Goal: Task Accomplishment & Management: Complete application form

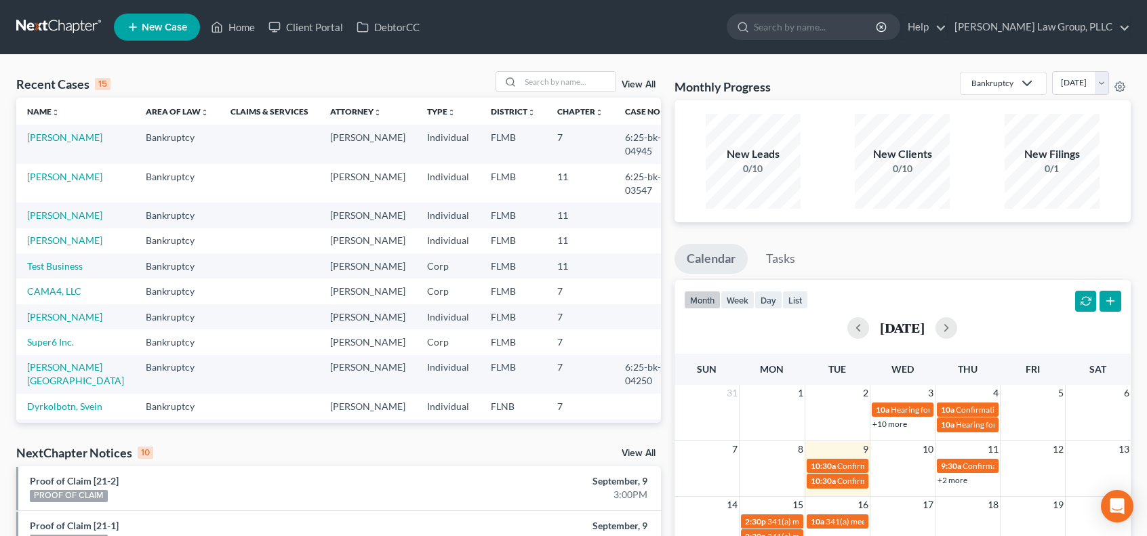
click at [163, 22] on span "New Case" at bounding box center [164, 27] width 45 height 10
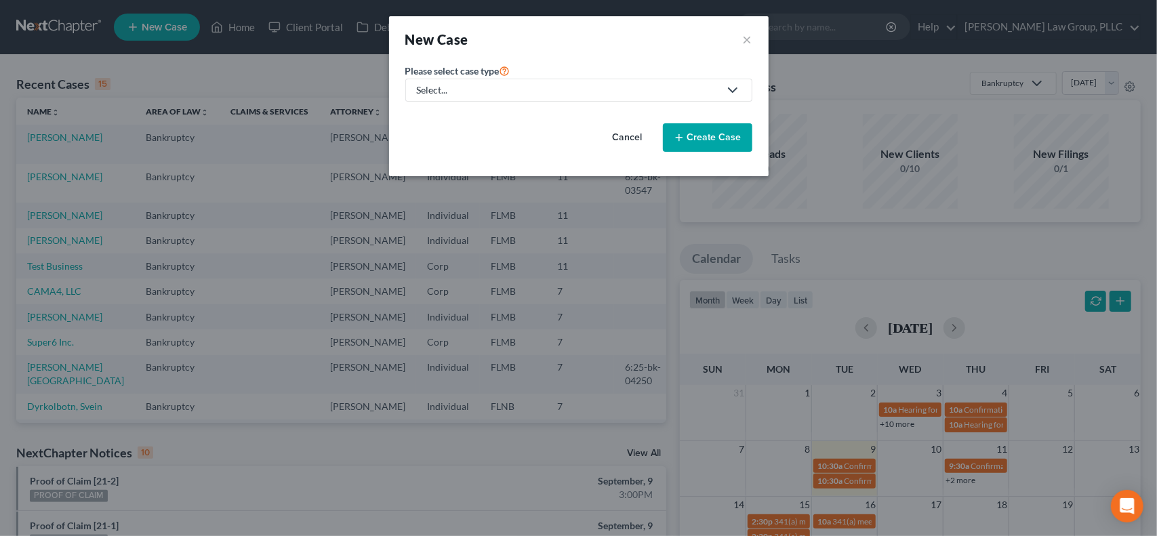
click at [685, 92] on div "Select..." at bounding box center [568, 90] width 302 height 14
click at [450, 117] on div "Bankruptcy" at bounding box center [442, 118] width 49 height 14
select select "15"
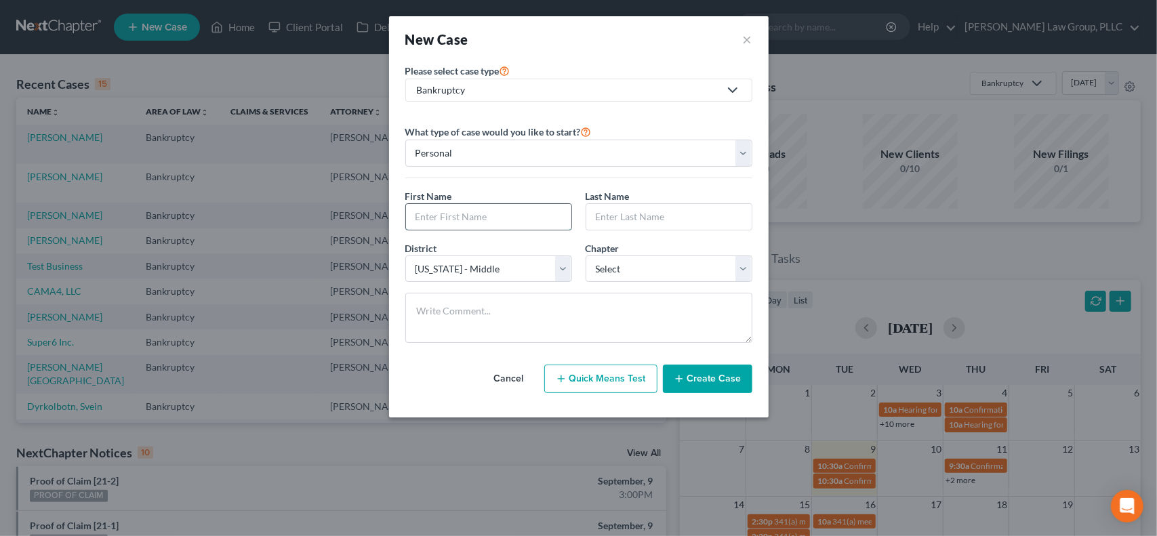
click at [519, 218] on input "text" at bounding box center [488, 217] width 165 height 26
type input "[PERSON_NAME]"
type input "Ingersol"
click at [654, 271] on select "Select 7 11 12 13" at bounding box center [669, 269] width 167 height 27
select select "0"
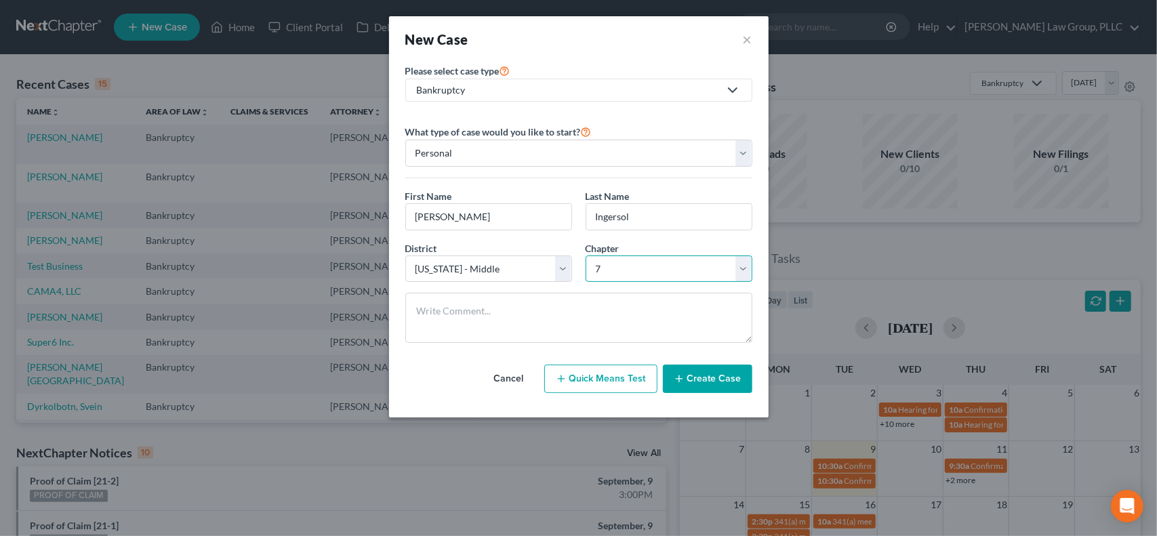
click at [586, 256] on select "Select 7 11 12 13" at bounding box center [669, 269] width 167 height 27
click at [709, 376] on button "Create Case" at bounding box center [707, 379] width 89 height 28
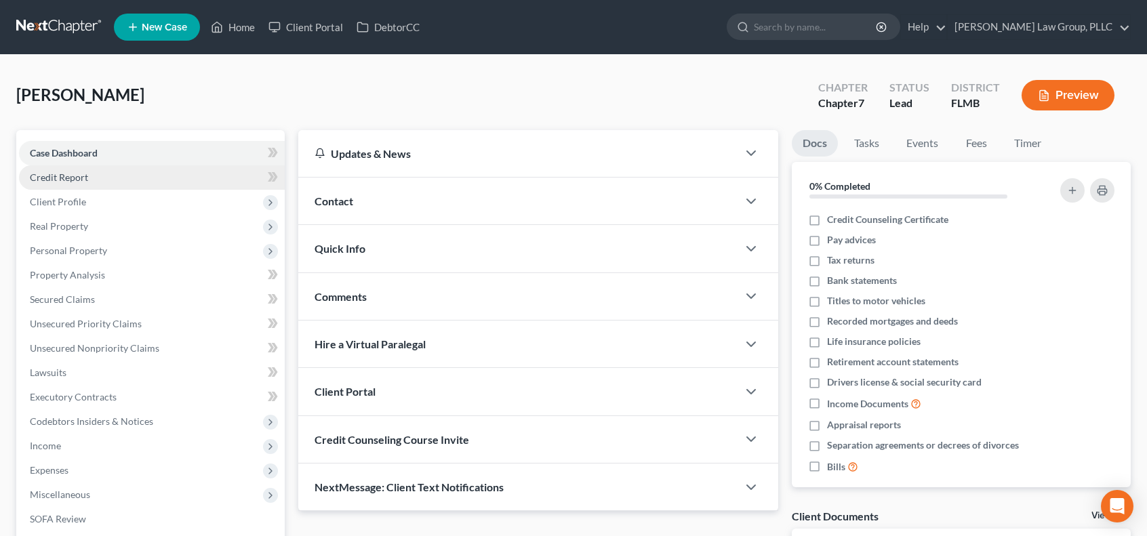
click at [118, 181] on link "Credit Report" at bounding box center [152, 177] width 266 height 24
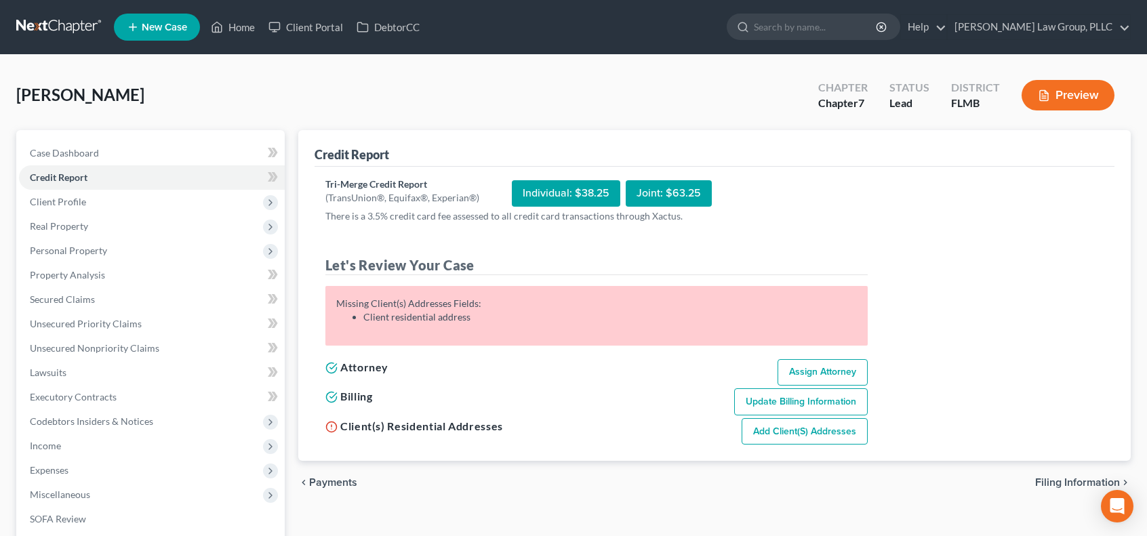
click at [822, 375] on link "Assign Attorney" at bounding box center [823, 372] width 90 height 27
select select "1"
select select "0"
select select "15"
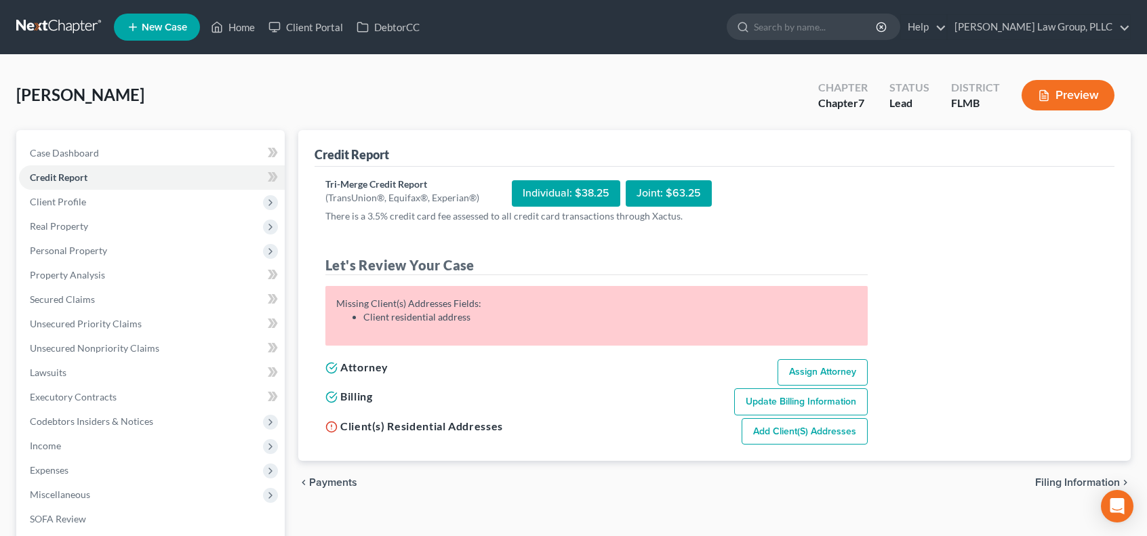
select select "0"
select select "9"
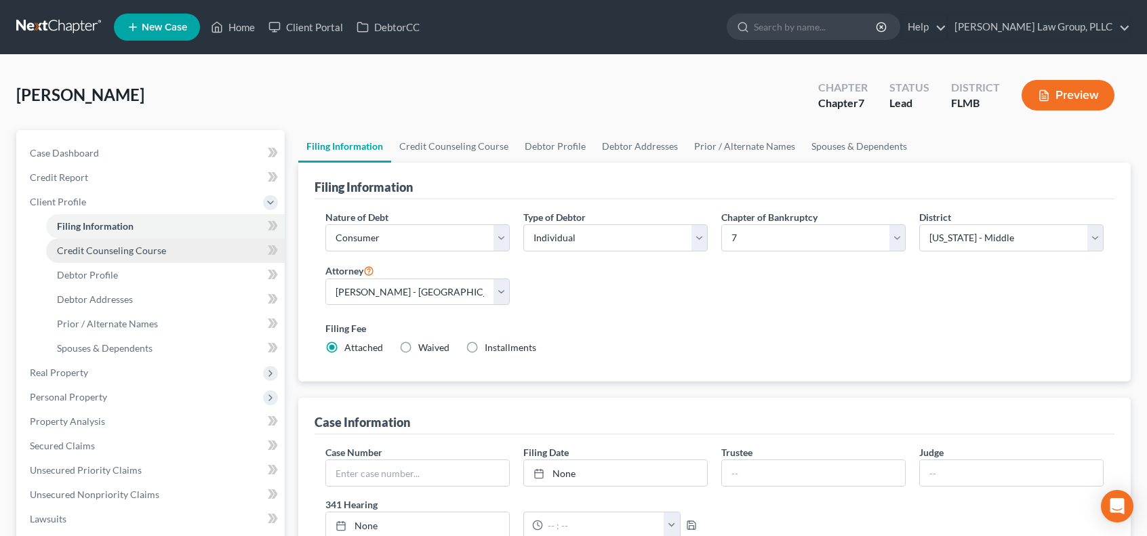
click at [160, 250] on span "Credit Counseling Course" at bounding box center [111, 251] width 109 height 12
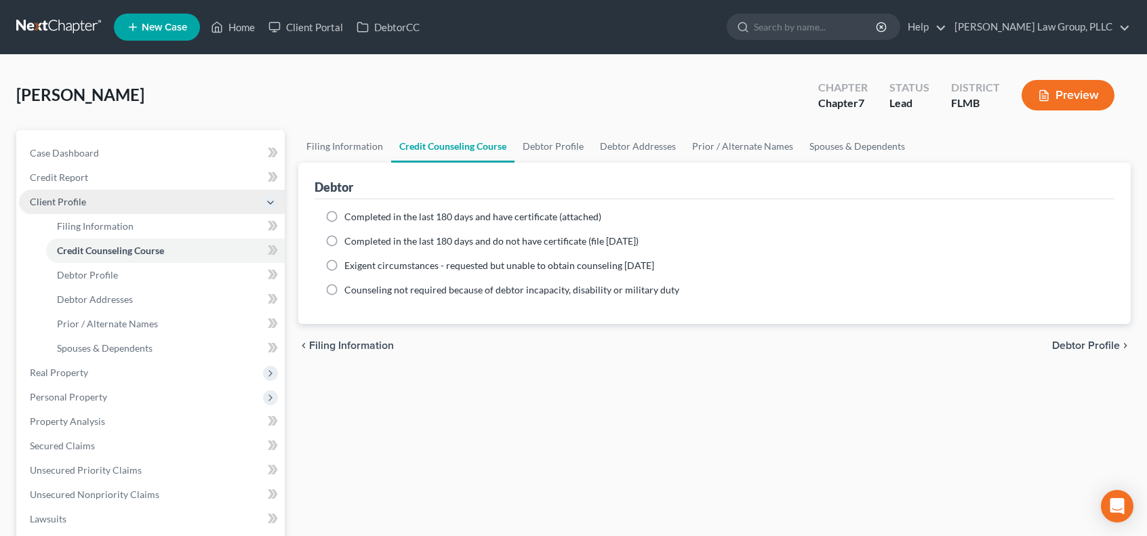
click at [104, 205] on span "Client Profile" at bounding box center [152, 202] width 266 height 24
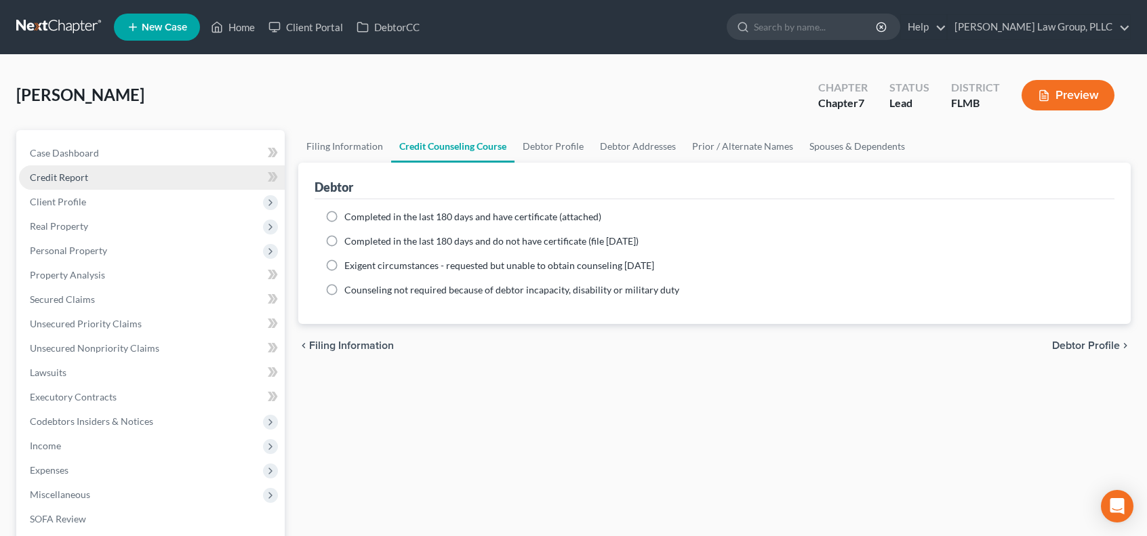
click at [104, 179] on link "Credit Report" at bounding box center [152, 177] width 266 height 24
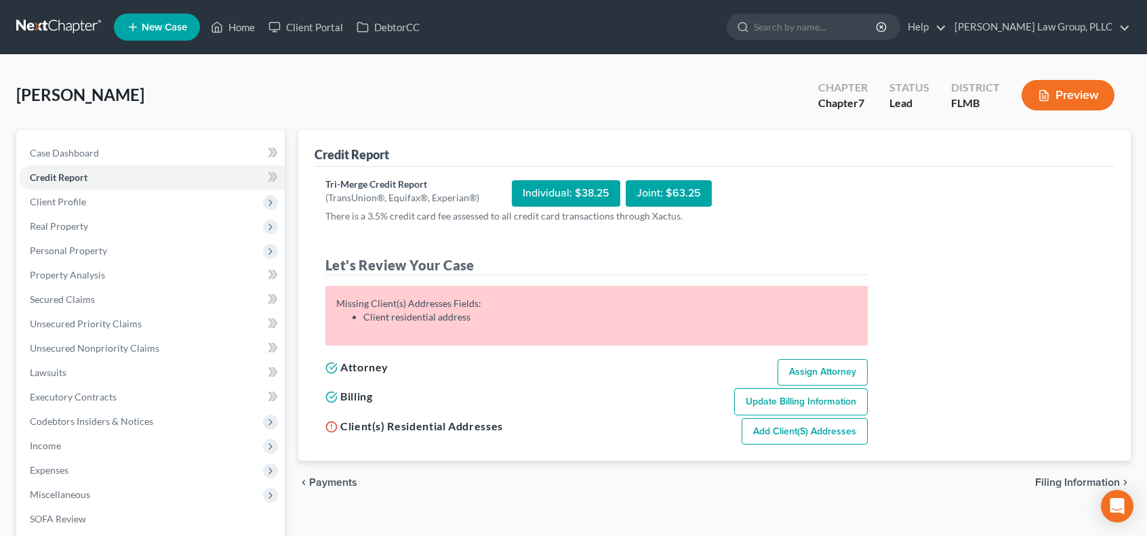
click at [841, 432] on link "Add Client(s) Addresses" at bounding box center [805, 431] width 126 height 27
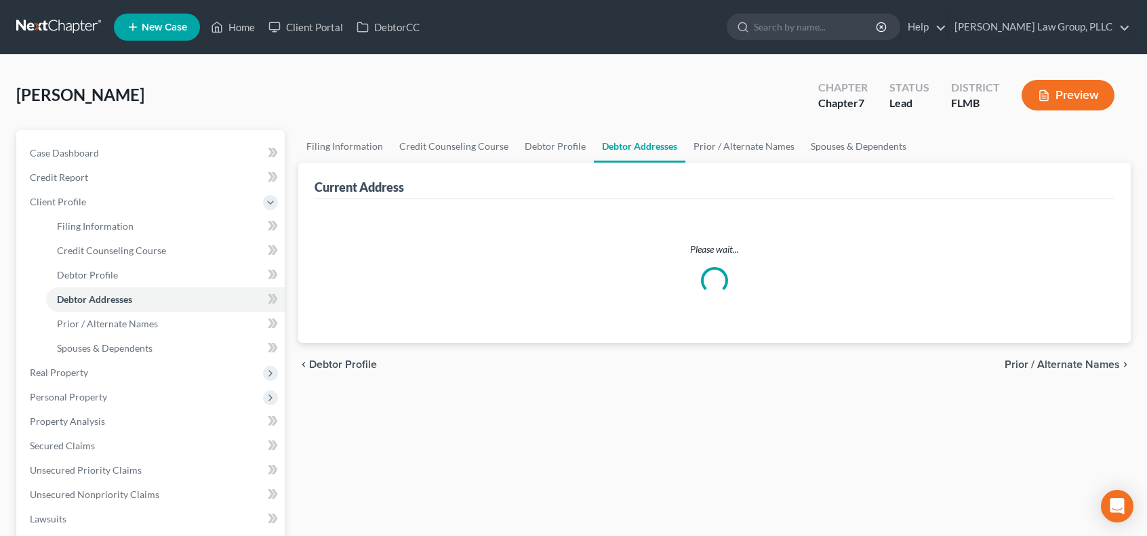
select select "0"
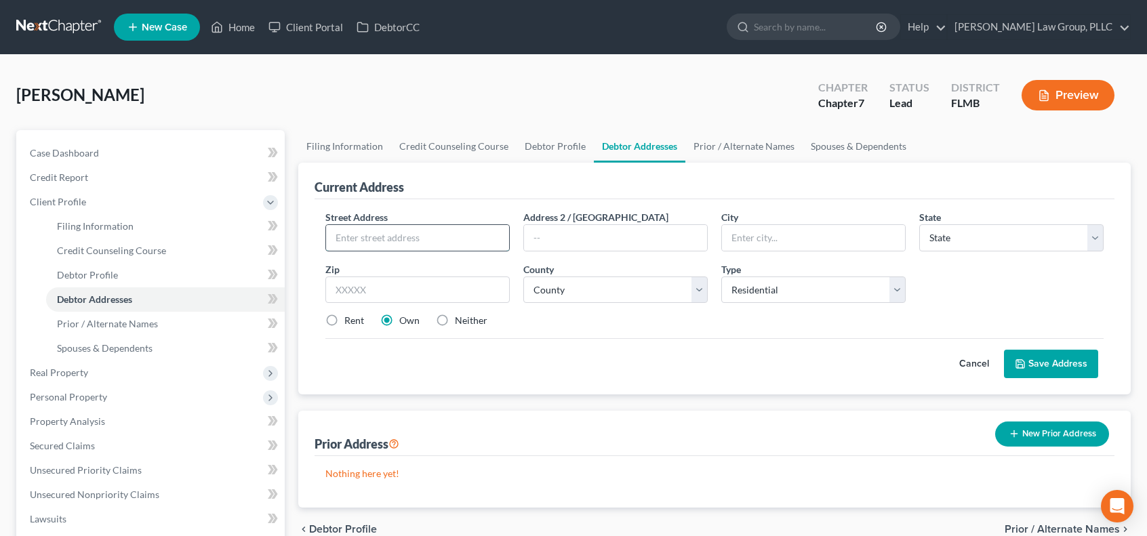
click at [449, 240] on input "text" at bounding box center [417, 238] width 183 height 26
type input "[STREET_ADDRESS]"
click at [796, 225] on input "text" at bounding box center [813, 238] width 183 height 26
type input "ORLANDO"
select select "9"
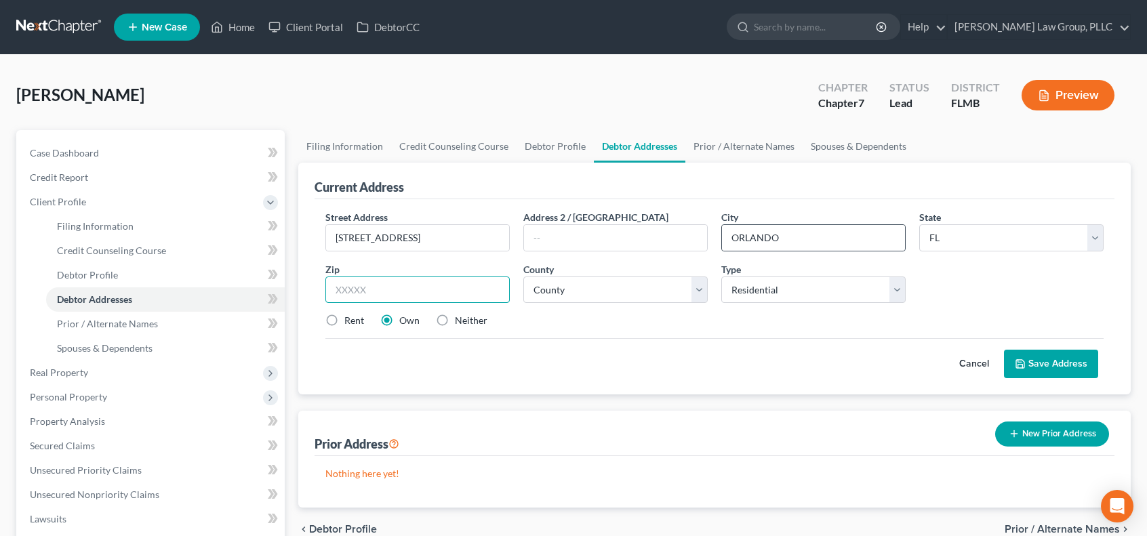
type input "32806"
type input "Orlando"
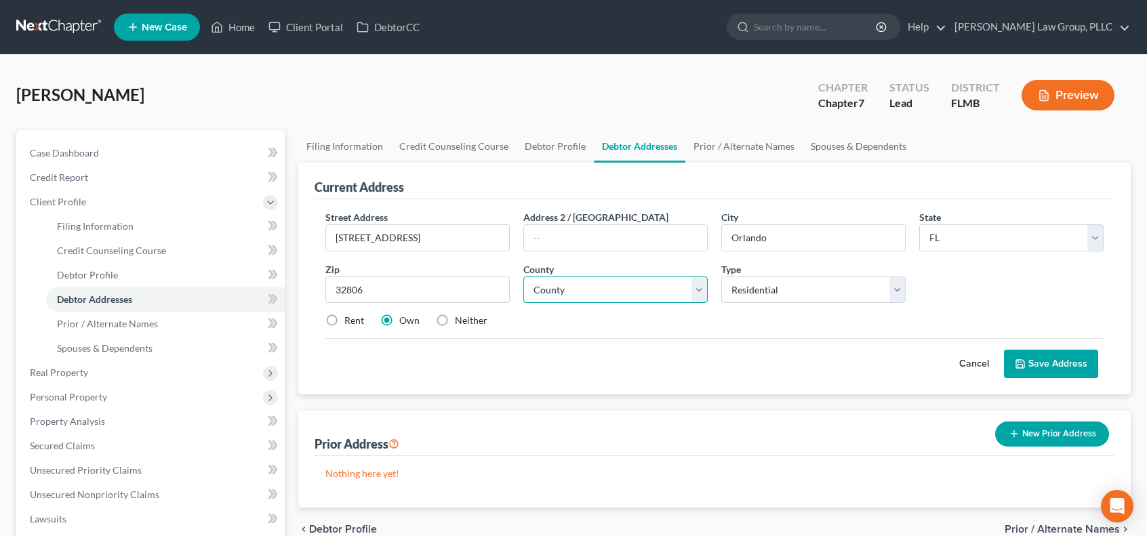
click at [619, 284] on select "County [GEOGRAPHIC_DATA] [GEOGRAPHIC_DATA] [GEOGRAPHIC_DATA] [GEOGRAPHIC_DATA] …" at bounding box center [615, 290] width 184 height 27
select select "47"
click at [523, 277] on select "County [GEOGRAPHIC_DATA] [GEOGRAPHIC_DATA] [GEOGRAPHIC_DATA] [GEOGRAPHIC_DATA] …" at bounding box center [615, 290] width 184 height 27
click at [1046, 363] on button "Save Address" at bounding box center [1051, 364] width 94 height 28
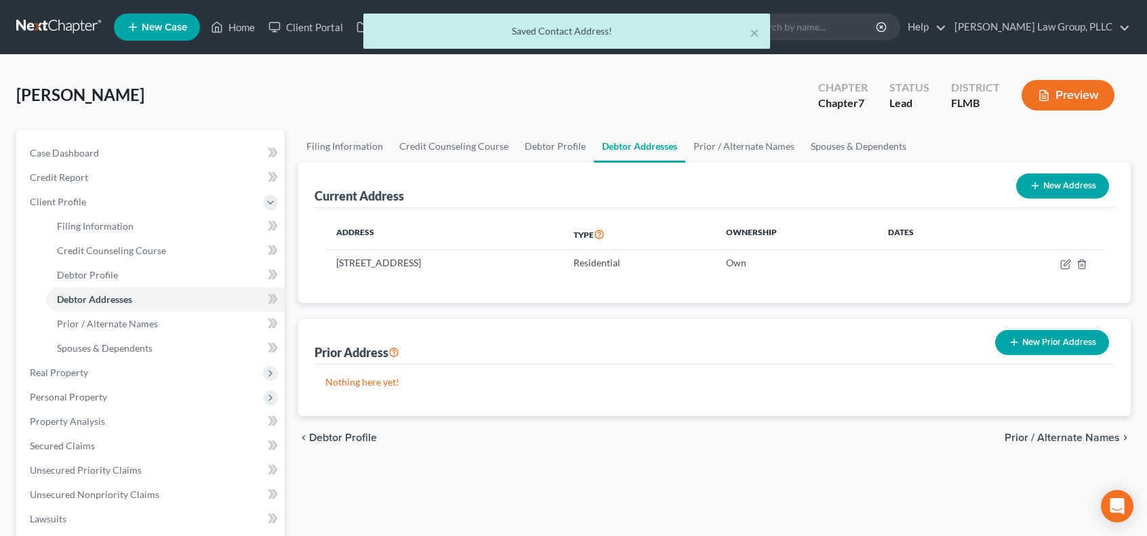
click at [1071, 187] on button "New Address" at bounding box center [1062, 186] width 93 height 25
select select "0"
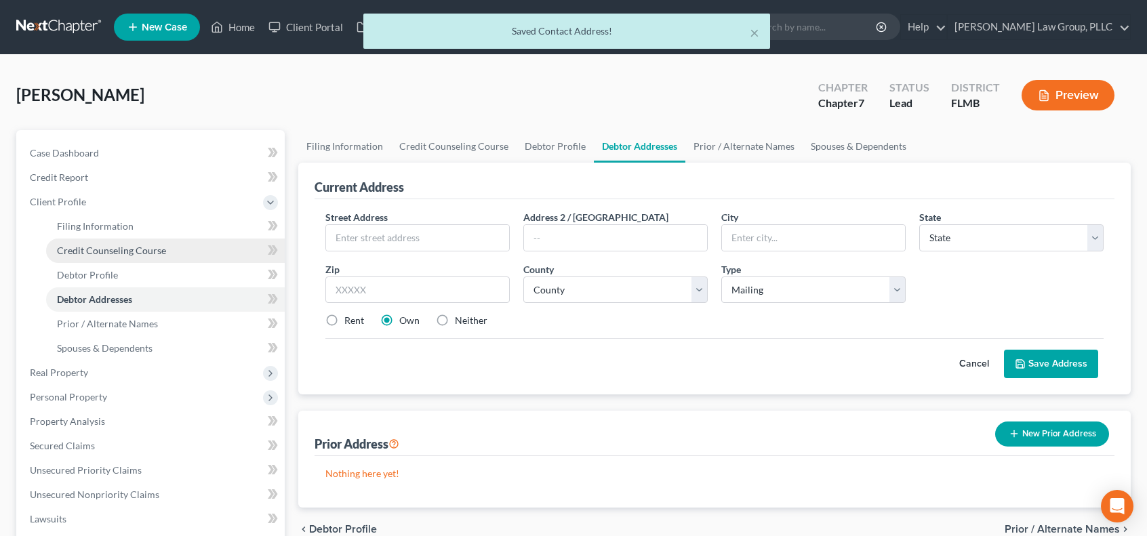
click at [153, 252] on span "Credit Counseling Course" at bounding box center [111, 251] width 109 height 12
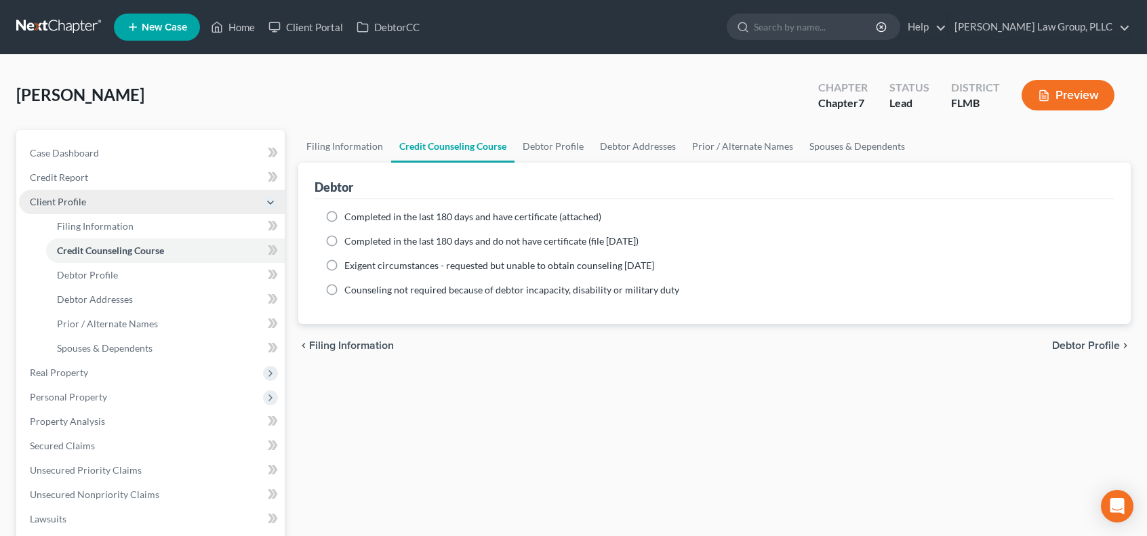
click at [87, 201] on span "Client Profile" at bounding box center [152, 202] width 266 height 24
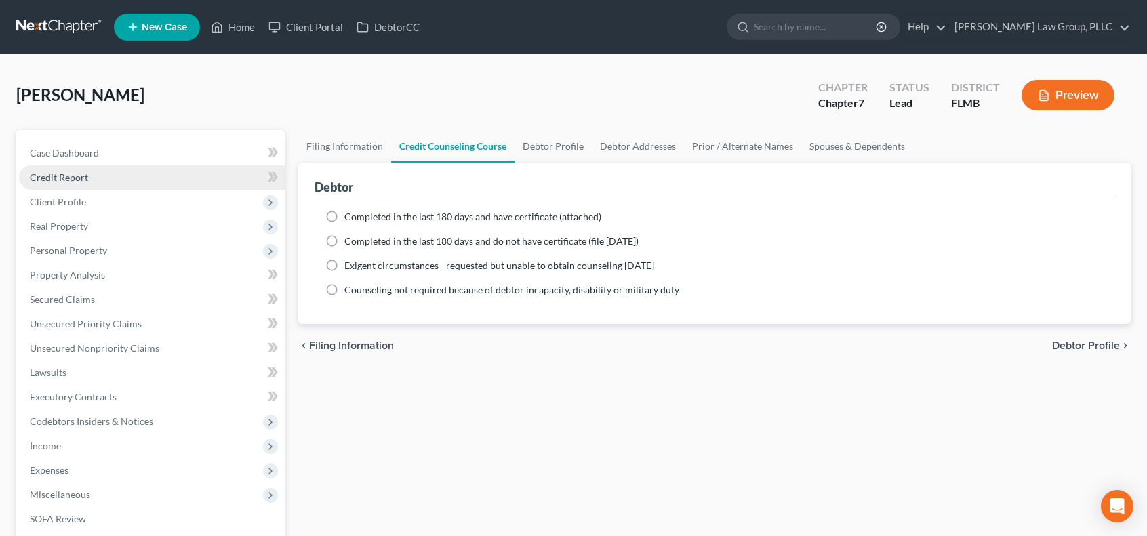
click at [132, 176] on link "Credit Report" at bounding box center [152, 177] width 266 height 24
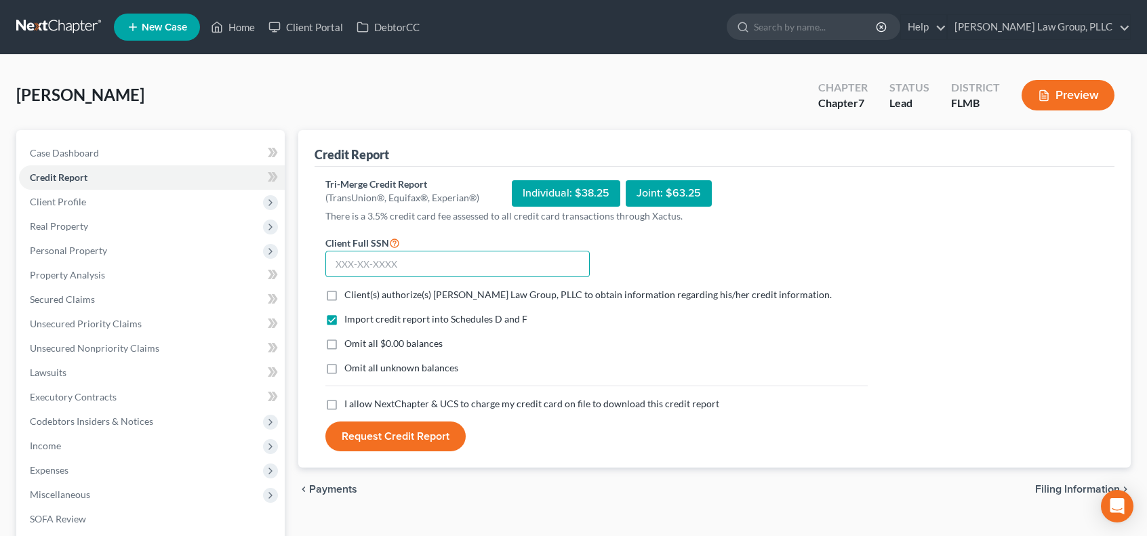
click at [389, 268] on input "text" at bounding box center [457, 264] width 264 height 27
click at [344, 297] on label "Client(s) authorize(s) [PERSON_NAME] Law Group, PLLC to obtain information rega…" at bounding box center [587, 295] width 487 height 14
click at [350, 297] on input "Client(s) authorize(s) [PERSON_NAME] Law Group, PLLC to obtain information rega…" at bounding box center [354, 292] width 9 height 9
checkbox input "true"
click at [344, 404] on label "I allow NextChapter & UCS to charge my credit card on file to download this cre…" at bounding box center [531, 404] width 375 height 14
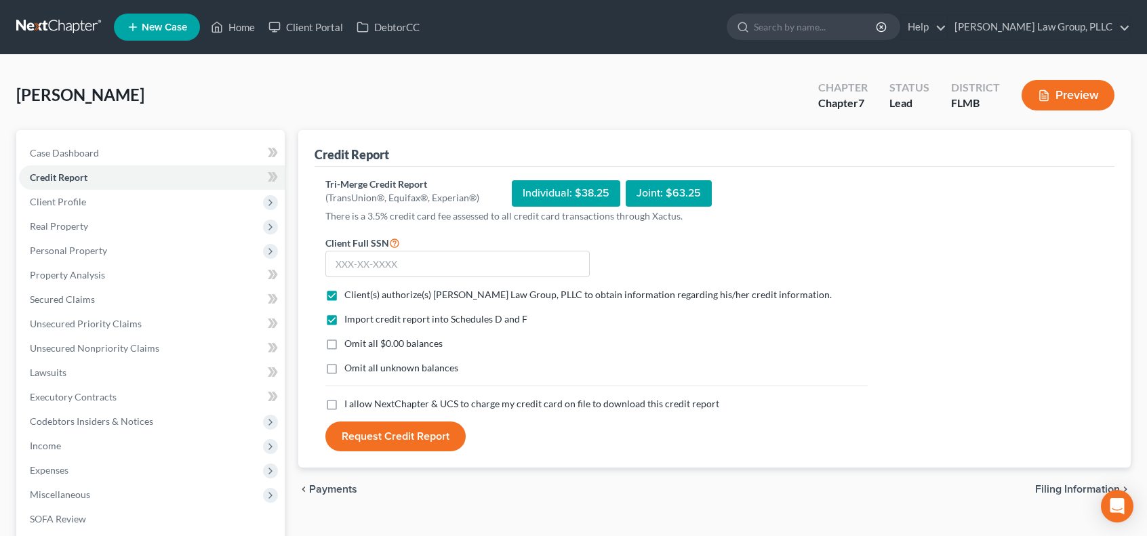
click at [350, 404] on input "I allow NextChapter & UCS to charge my credit card on file to download this cre…" at bounding box center [354, 401] width 9 height 9
checkbox input "true"
click at [410, 262] on input "text" at bounding box center [457, 264] width 264 height 27
type input "592-24-1710"
click at [426, 441] on button "Request Credit Report" at bounding box center [395, 437] width 140 height 30
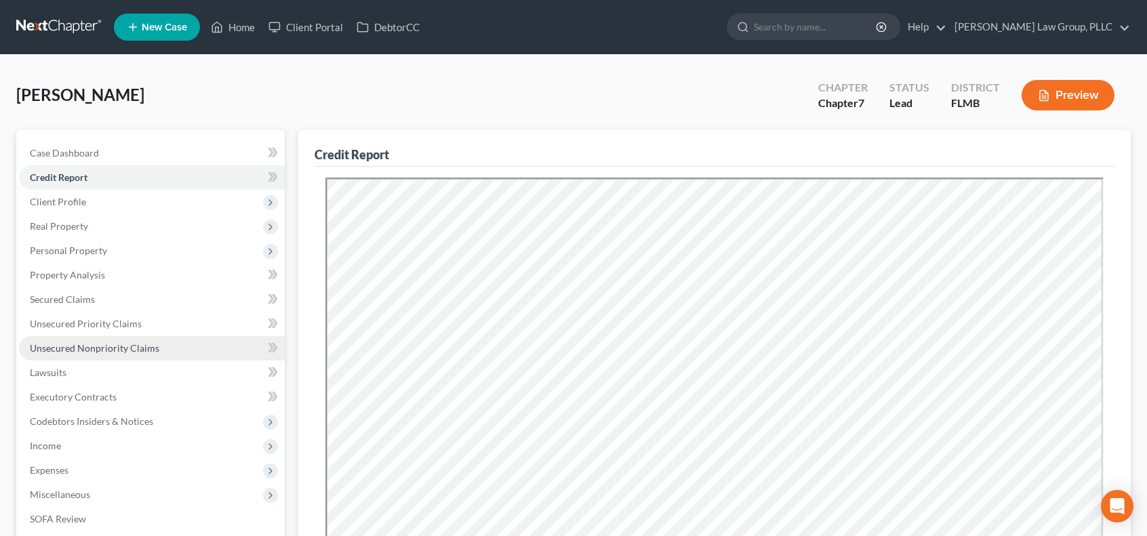
click at [146, 349] on span "Unsecured Nonpriority Claims" at bounding box center [95, 348] width 130 height 12
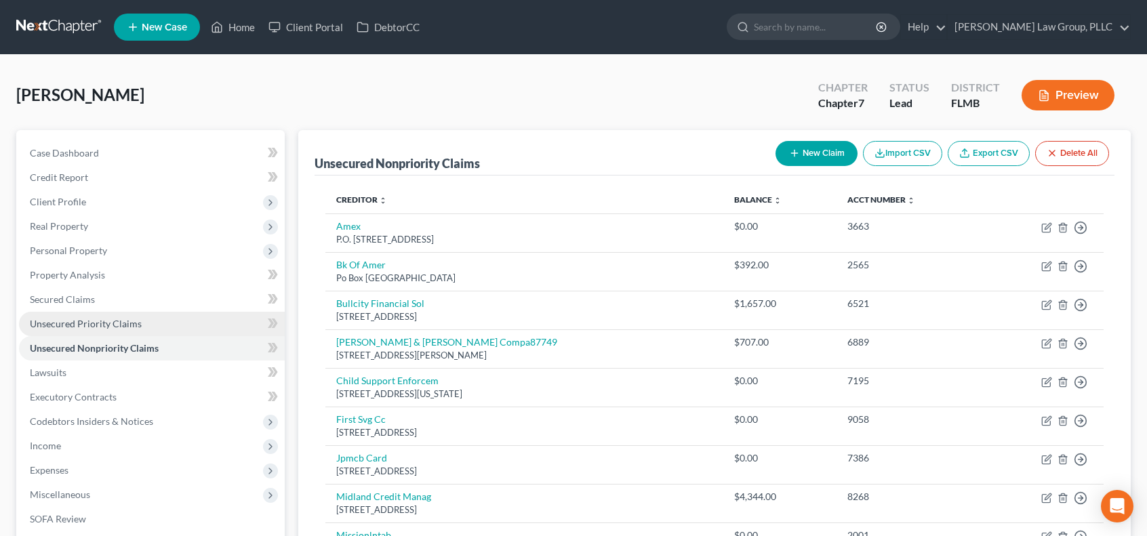
click at [123, 320] on span "Unsecured Priority Claims" at bounding box center [86, 324] width 112 height 12
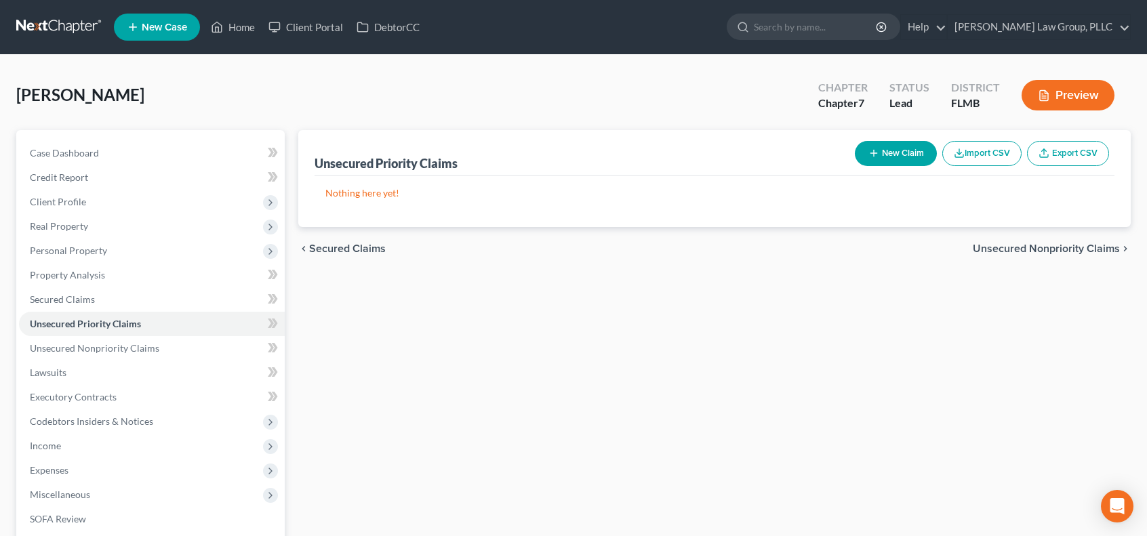
click at [75, 28] on link at bounding box center [59, 27] width 87 height 24
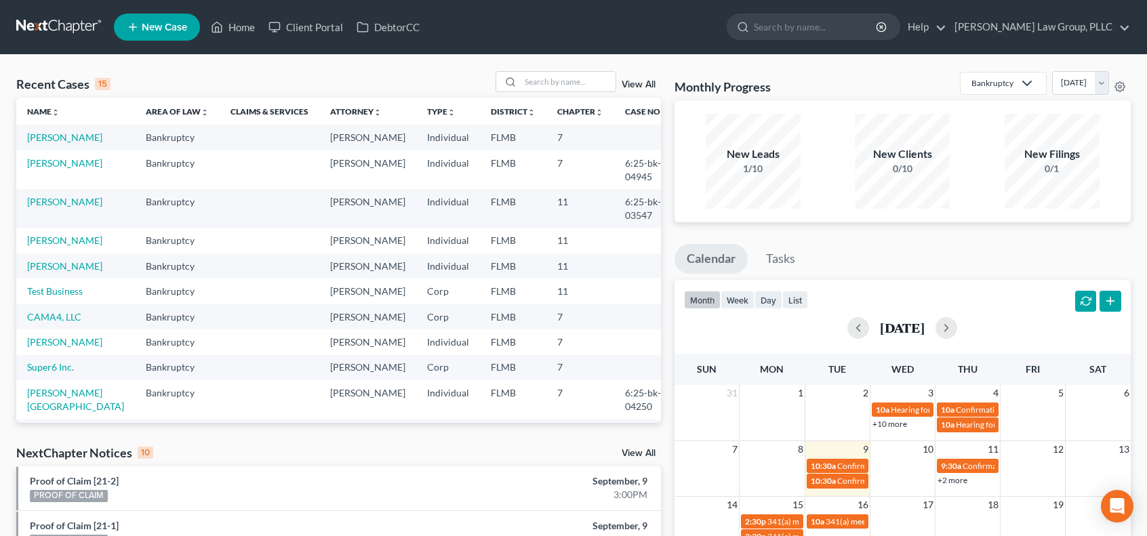
scroll to position [226, 0]
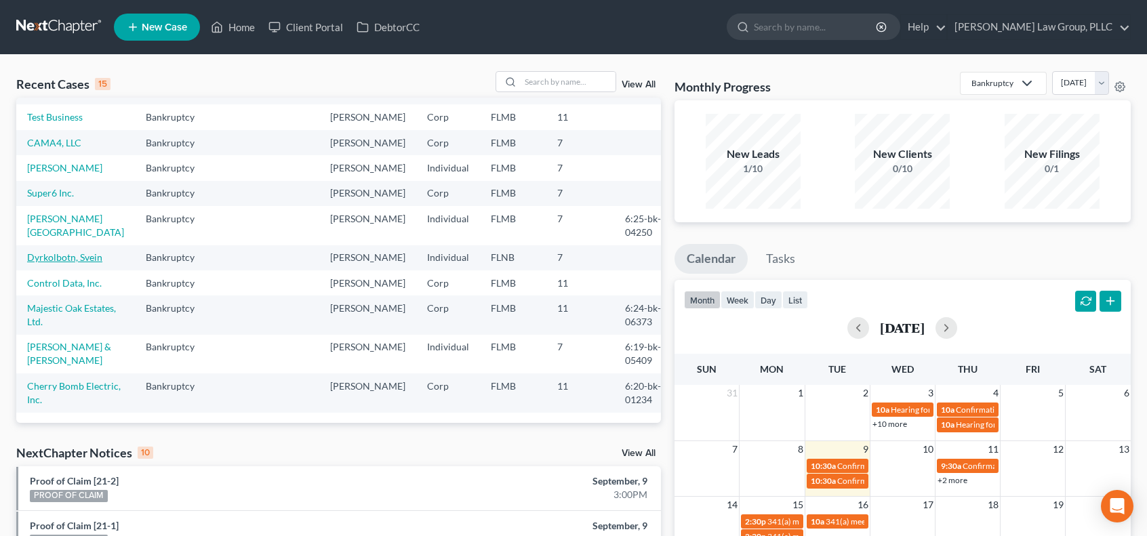
click at [78, 263] on link "Dyrkolbotn, Svein" at bounding box center [64, 258] width 75 height 12
